Goal: Task Accomplishment & Management: Manage account settings

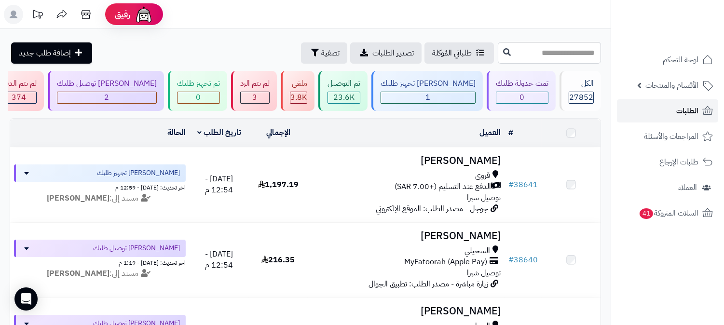
click at [661, 112] on link "الطلبات" at bounding box center [667, 110] width 101 height 23
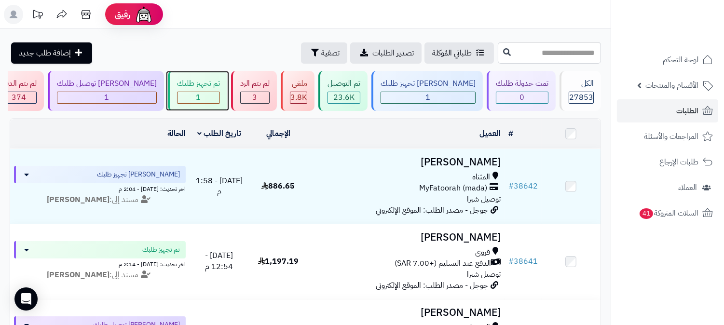
click at [219, 98] on div "1" at bounding box center [198, 97] width 42 height 11
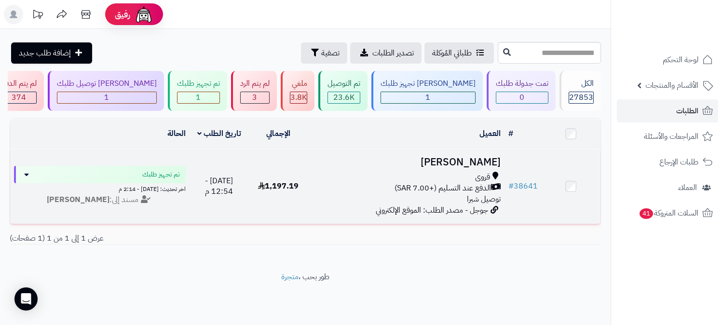
scroll to position [1, 0]
click at [442, 172] on div "قروى" at bounding box center [405, 177] width 189 height 11
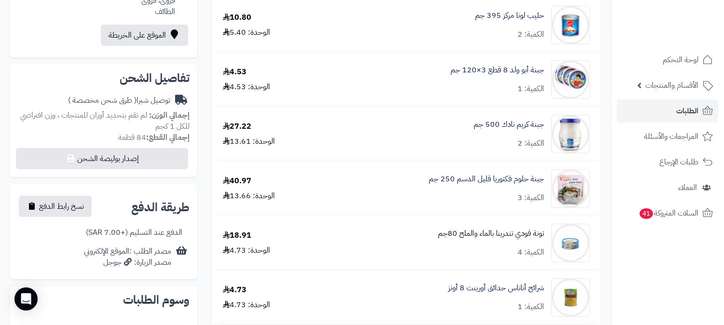
scroll to position [268, 0]
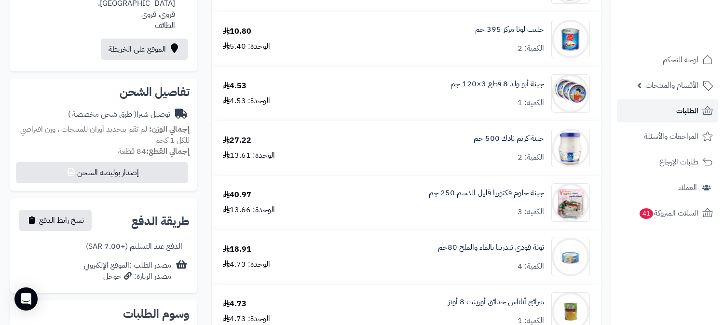
click at [678, 114] on span "الطلبات" at bounding box center [687, 110] width 22 height 13
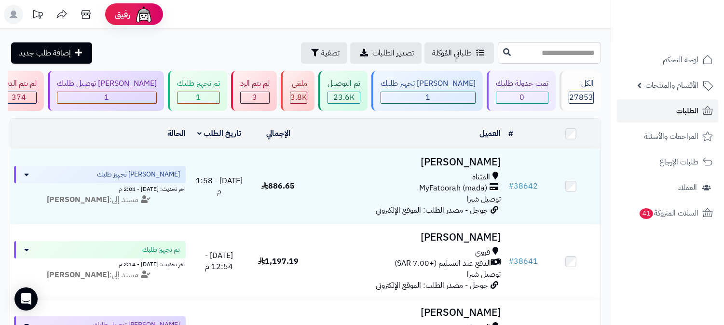
click at [659, 114] on link "الطلبات" at bounding box center [667, 110] width 101 height 23
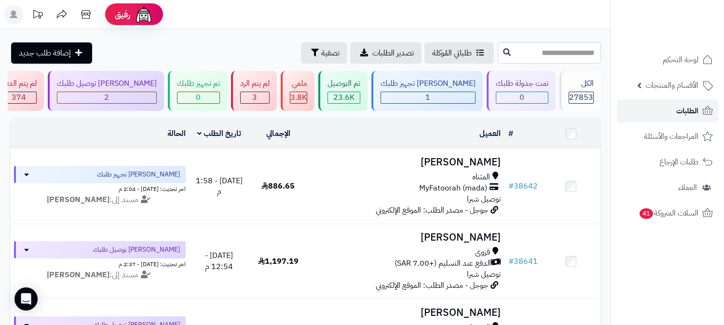
click at [683, 105] on span "الطلبات" at bounding box center [687, 110] width 22 height 13
click at [685, 107] on span "الطلبات" at bounding box center [687, 110] width 22 height 13
click at [676, 115] on span "الطلبات" at bounding box center [687, 110] width 22 height 13
click at [686, 113] on span "الطلبات" at bounding box center [687, 110] width 22 height 13
click at [694, 103] on link "الطلبات" at bounding box center [667, 110] width 101 height 23
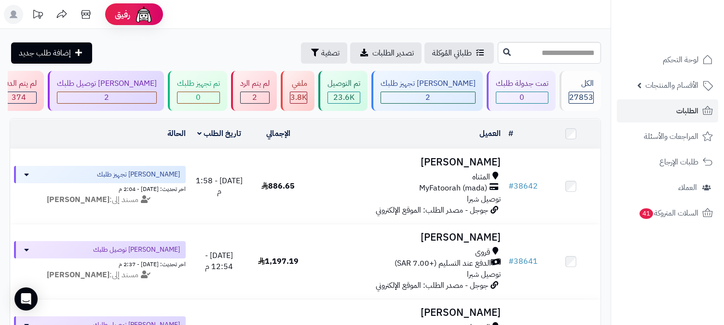
click at [684, 97] on ul "لوحة التحكم الأقسام والمنتجات المنتجات الأقسام الماركات مواصفات المنتجات مواصفا…" at bounding box center [667, 136] width 113 height 176
click at [662, 106] on link "الطلبات" at bounding box center [667, 110] width 101 height 23
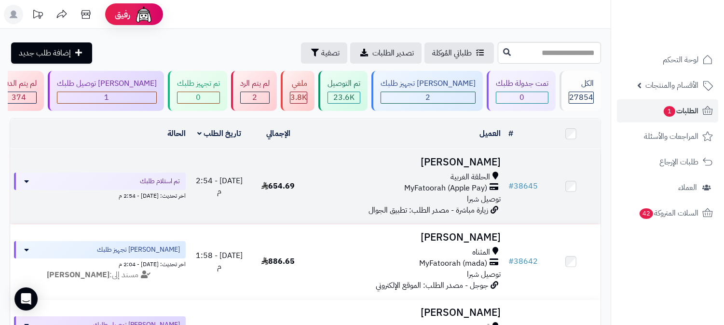
click at [460, 177] on span "الحلقة الغربية" at bounding box center [470, 177] width 40 height 11
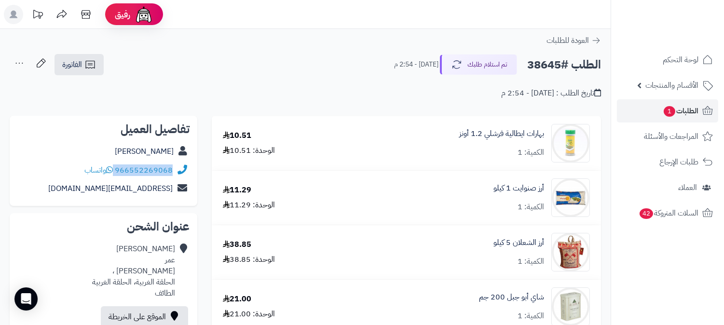
drag, startPoint x: 116, startPoint y: 170, endPoint x: 176, endPoint y: 170, distance: 60.7
click at [176, 170] on div "966552269068 واتساب" at bounding box center [103, 170] width 172 height 19
copy div "966552269068"
click at [667, 110] on span "1" at bounding box center [669, 111] width 12 height 11
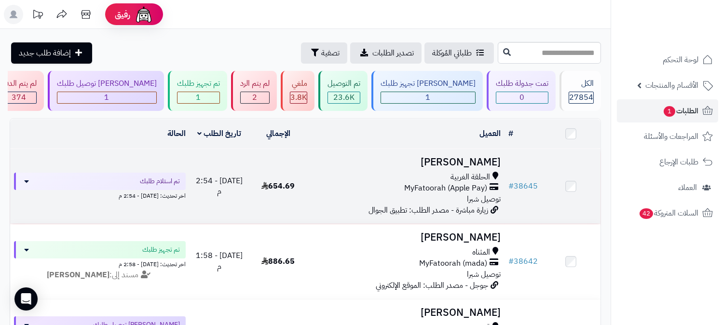
click at [418, 187] on span "MyFatoorah (Apple Pay)" at bounding box center [445, 188] width 83 height 11
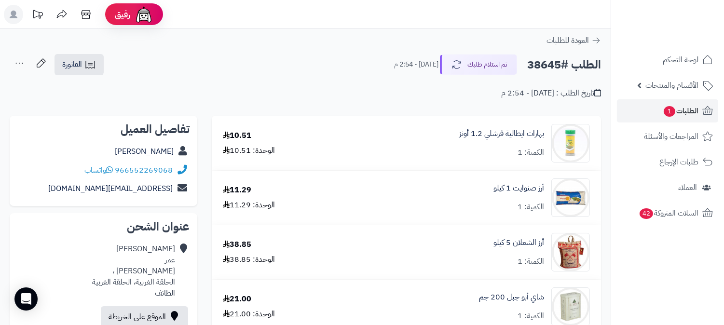
click at [480, 74] on div "تم استلام طلبك اليوم - 2:54 م" at bounding box center [456, 64] width 124 height 20
click at [482, 63] on button "تم استلام طلبك" at bounding box center [478, 64] width 77 height 20
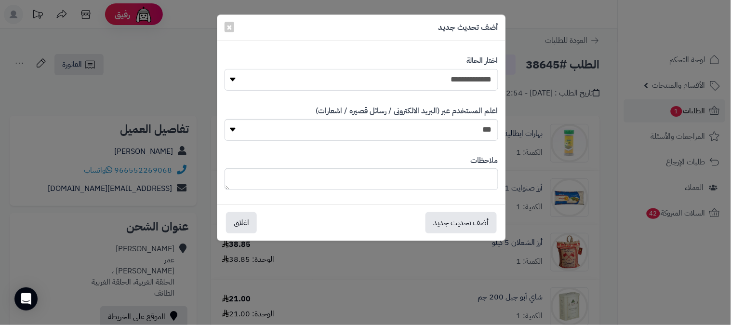
click at [468, 73] on select "**********" at bounding box center [362, 80] width 274 height 22
select select "*"
click at [225, 69] on select "**********" at bounding box center [362, 80] width 274 height 22
click at [418, 189] on textarea at bounding box center [362, 179] width 274 height 22
type textarea "****"
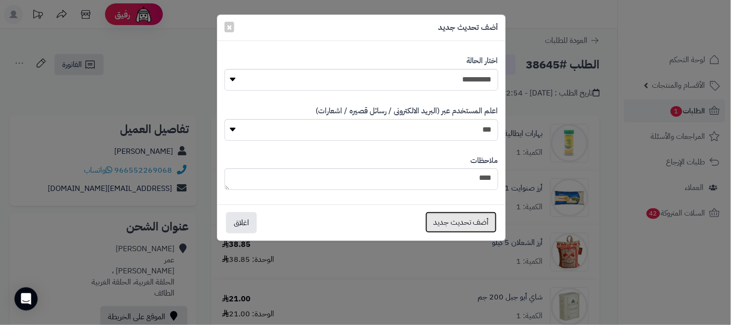
click at [474, 216] on button "أضف تحديث جديد" at bounding box center [461, 222] width 71 height 21
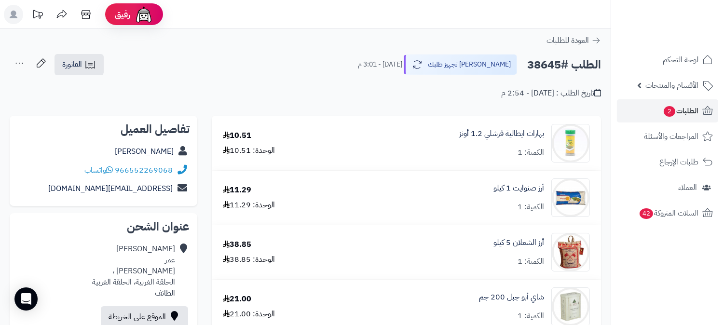
click at [17, 63] on icon at bounding box center [19, 63] width 19 height 19
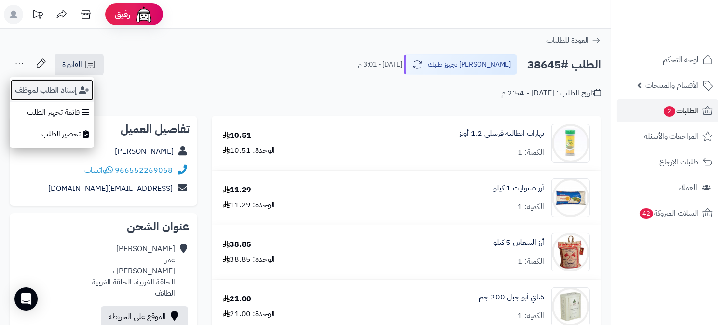
click at [21, 83] on button "إسناد الطلب لموظف" at bounding box center [52, 90] width 84 height 22
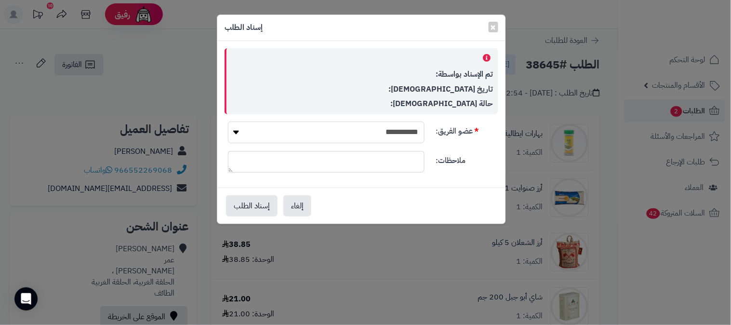
click at [381, 141] on select "**********" at bounding box center [326, 132] width 197 height 22
select select "**"
click at [228, 121] on select "**********" at bounding box center [326, 132] width 197 height 22
click at [260, 201] on button "إسناد الطلب" at bounding box center [252, 205] width 52 height 21
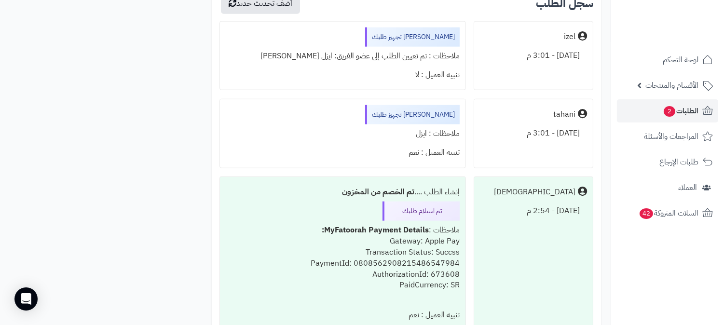
scroll to position [2232, 0]
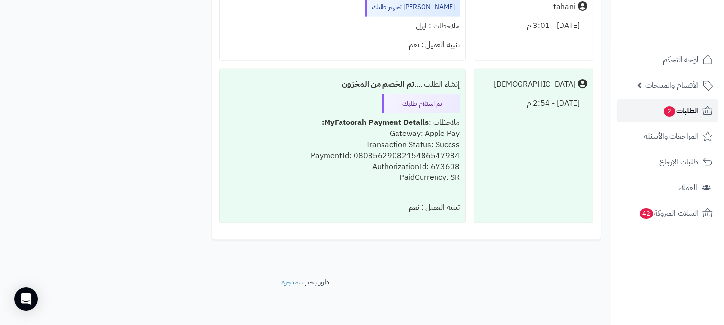
click at [664, 117] on span "الطلبات 2" at bounding box center [680, 110] width 36 height 13
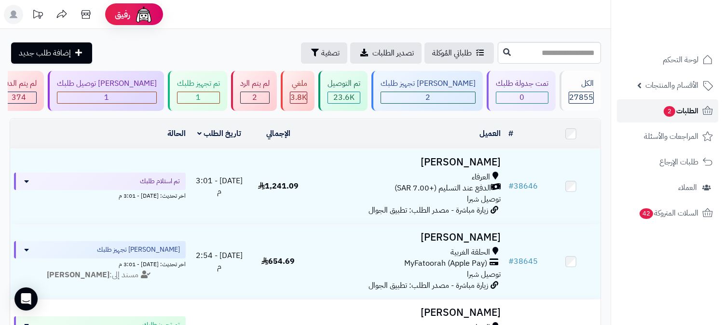
click at [643, 110] on link "الطلبات 2" at bounding box center [667, 110] width 101 height 23
click at [536, 51] on input "text" at bounding box center [548, 53] width 103 height 22
type input "*****"
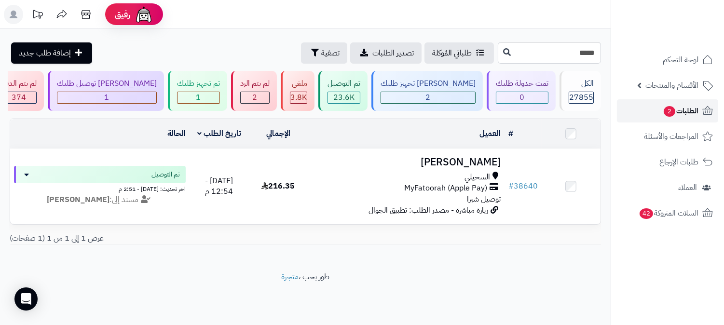
click at [675, 112] on span "الطلبات 2" at bounding box center [680, 110] width 36 height 13
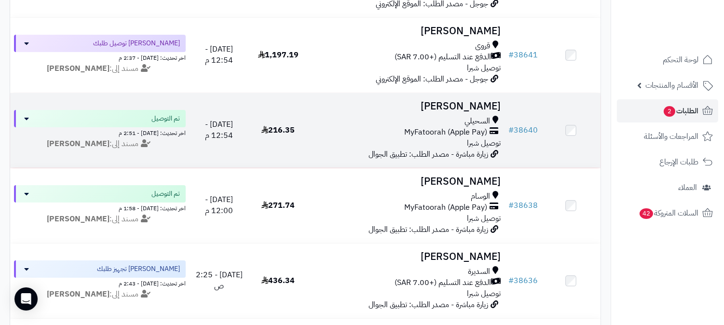
scroll to position [375, 0]
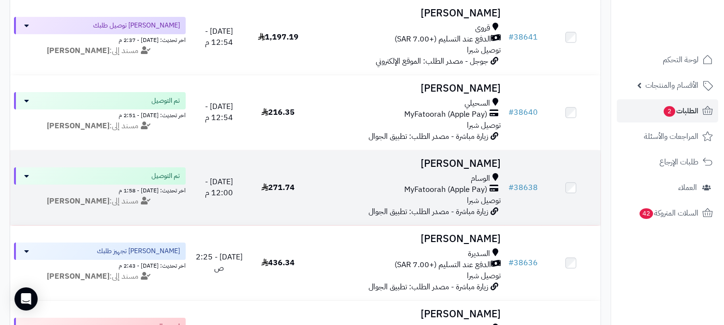
click at [466, 185] on span "MyFatoorah (Apple Pay)" at bounding box center [445, 189] width 83 height 11
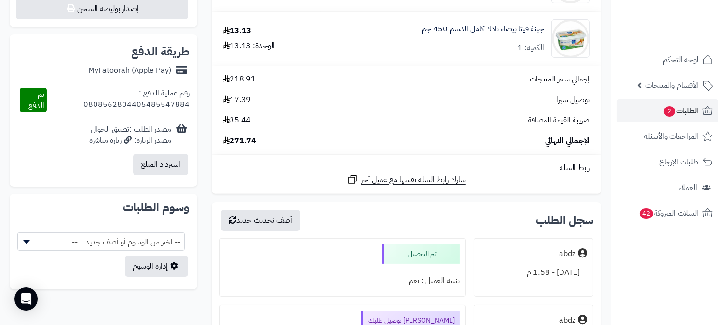
scroll to position [428, 0]
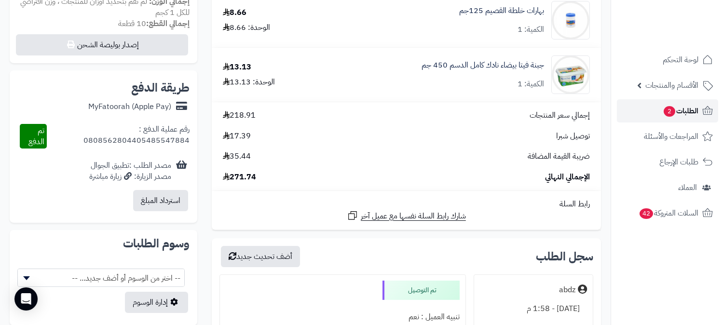
click at [648, 113] on link "الطلبات 2" at bounding box center [667, 110] width 101 height 23
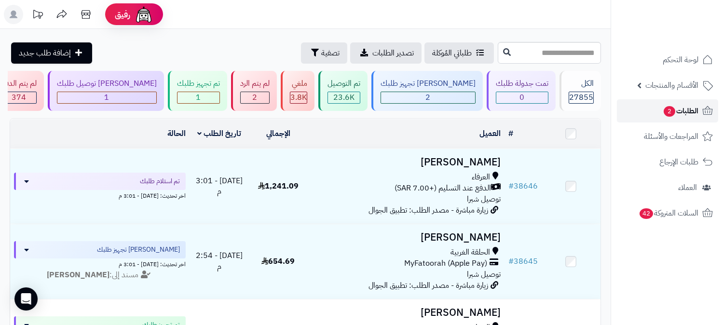
click at [671, 109] on span "2" at bounding box center [669, 111] width 12 height 11
click at [675, 108] on span "الطلبات 2" at bounding box center [680, 110] width 36 height 13
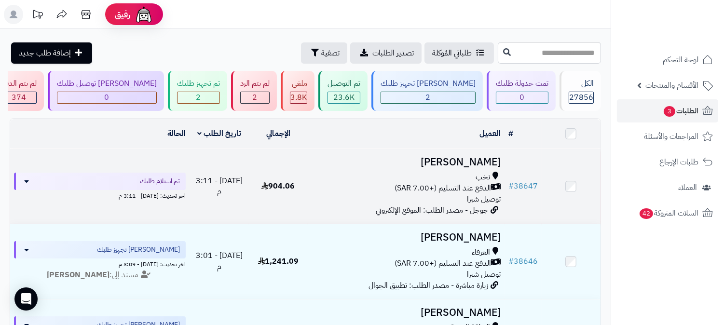
click at [487, 185] on span "الدفع عند التسليم (+7.00 SAR)" at bounding box center [442, 188] width 96 height 11
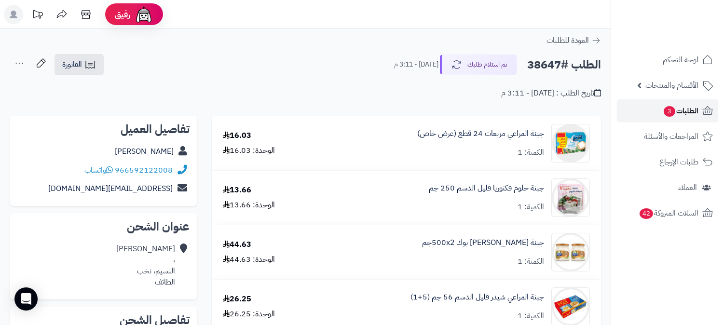
click at [675, 116] on span "الطلبات 3" at bounding box center [680, 110] width 36 height 13
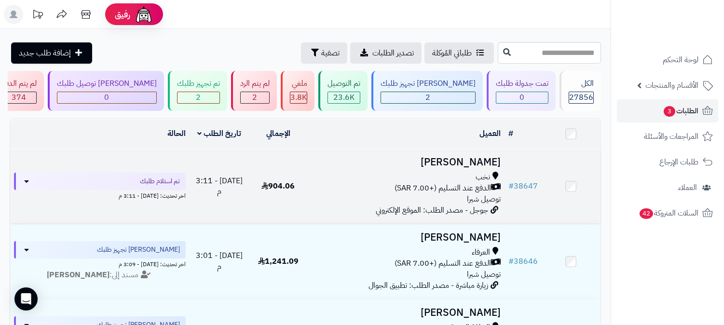
click at [476, 177] on span "نخب" at bounding box center [482, 177] width 14 height 11
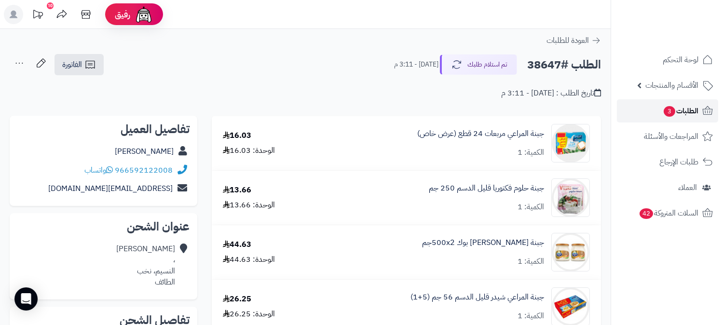
click at [667, 113] on span "3" at bounding box center [669, 111] width 12 height 11
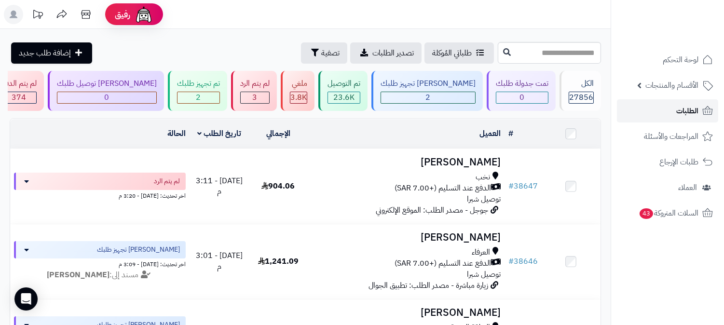
click at [700, 111] on link "الطلبات" at bounding box center [667, 110] width 101 height 23
click at [678, 107] on span "الطلبات" at bounding box center [687, 110] width 22 height 13
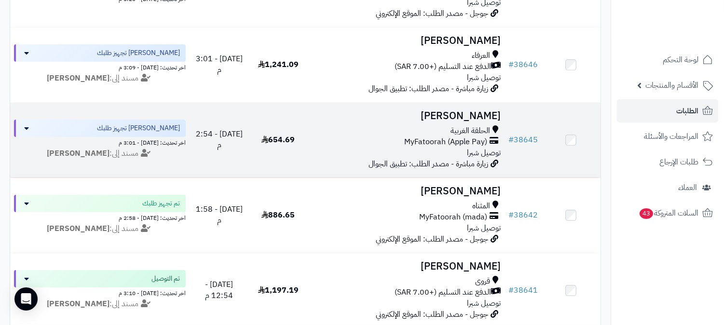
scroll to position [214, 0]
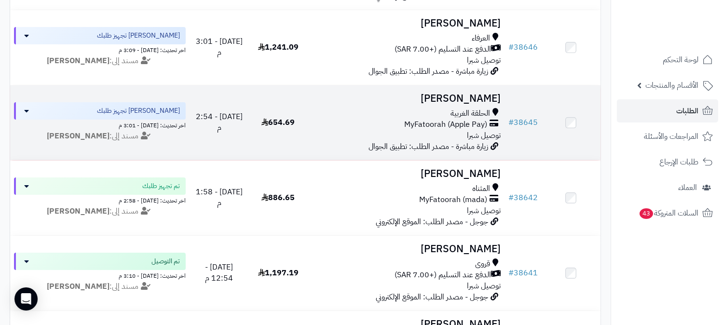
click at [438, 123] on span "MyFatoorah (Apple Pay)" at bounding box center [445, 124] width 83 height 11
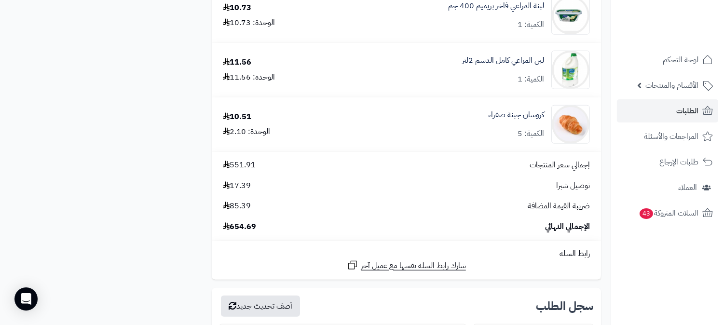
scroll to position [1982, 0]
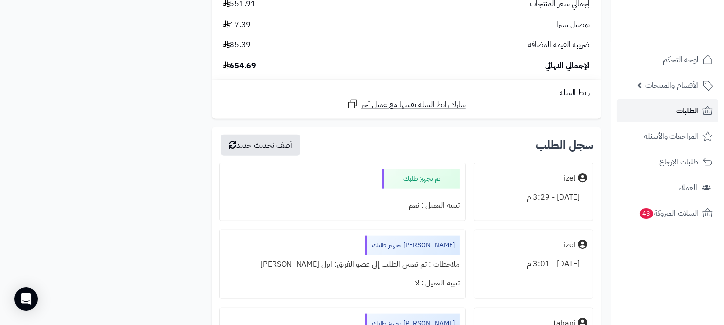
click at [673, 109] on link "الطلبات" at bounding box center [667, 110] width 101 height 23
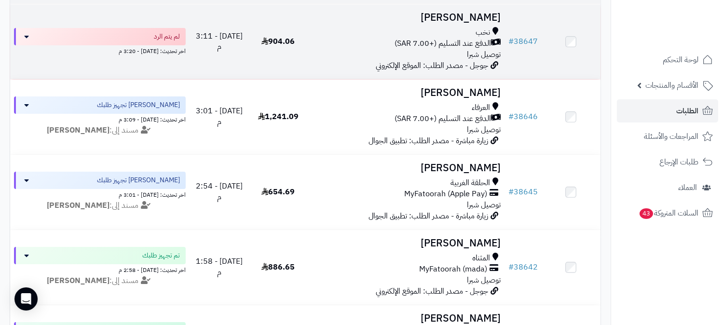
scroll to position [161, 0]
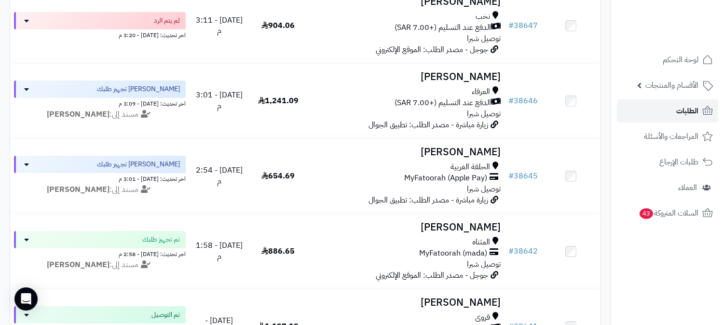
click at [675, 108] on link "الطلبات" at bounding box center [667, 110] width 101 height 23
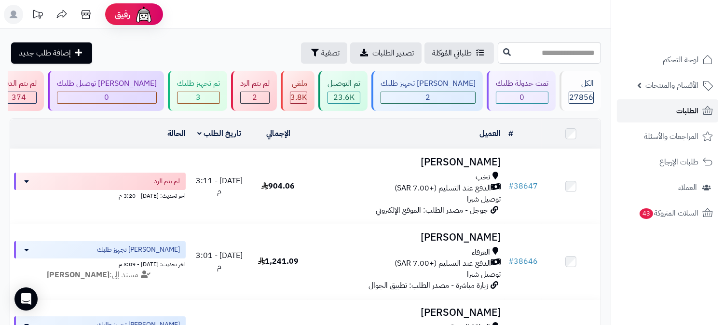
click at [681, 112] on span "الطلبات" at bounding box center [687, 110] width 22 height 13
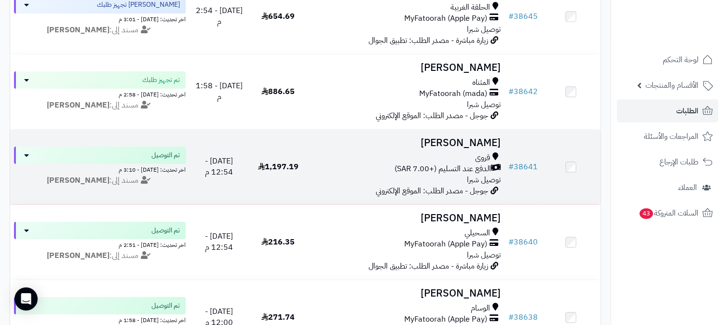
scroll to position [321, 0]
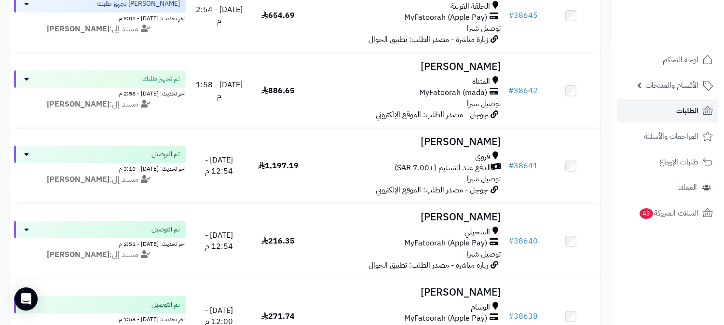
click at [673, 117] on link "الطلبات" at bounding box center [667, 110] width 101 height 23
